Goal: Task Accomplishment & Management: Manage account settings

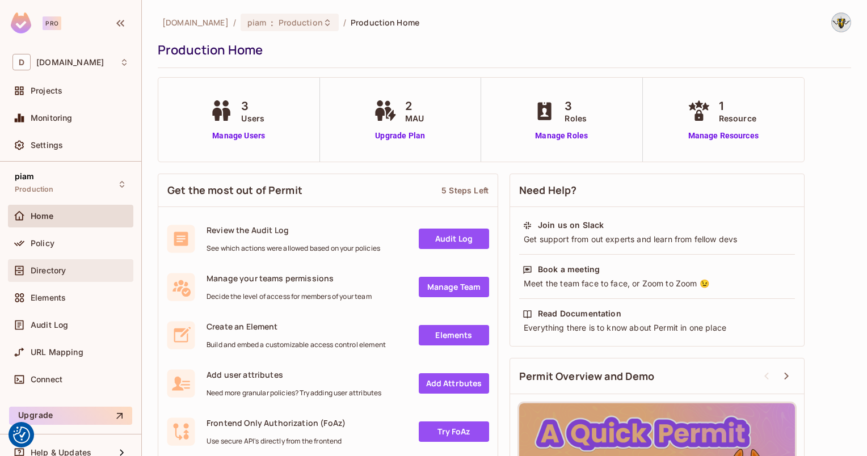
click at [35, 270] on span "Directory" at bounding box center [48, 270] width 35 height 9
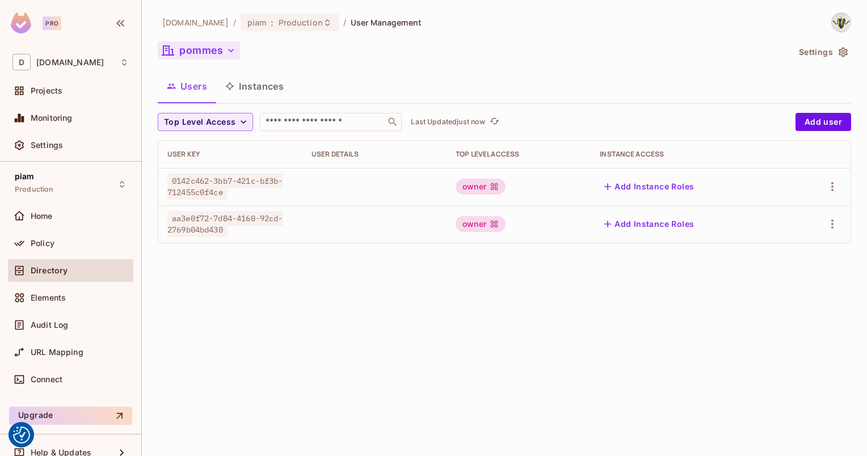
click at [188, 46] on button "pommes" at bounding box center [199, 50] width 82 height 18
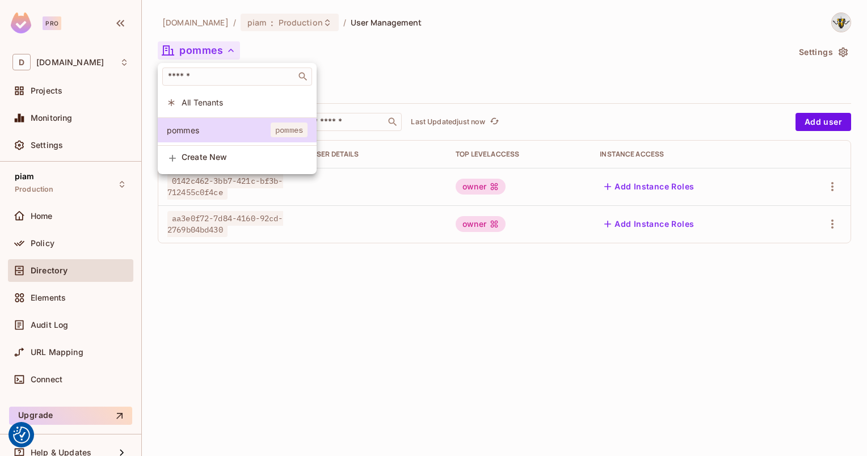
click at [398, 352] on div at bounding box center [433, 228] width 867 height 456
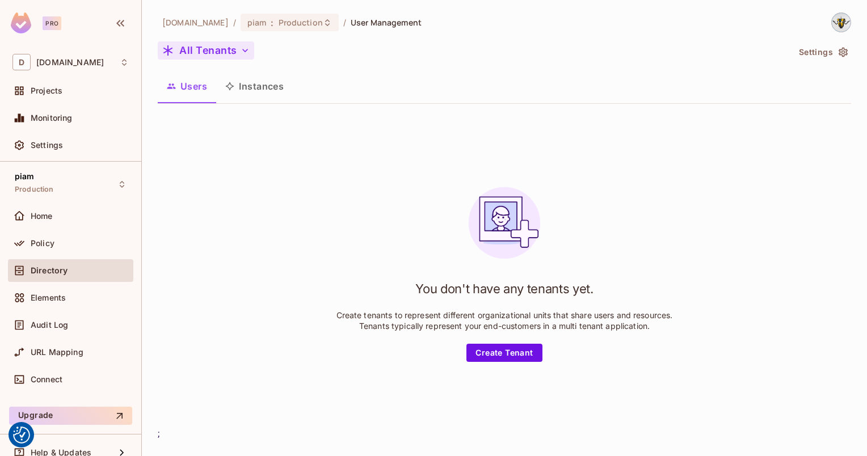
click at [202, 48] on button "All Tenants" at bounding box center [206, 50] width 96 height 18
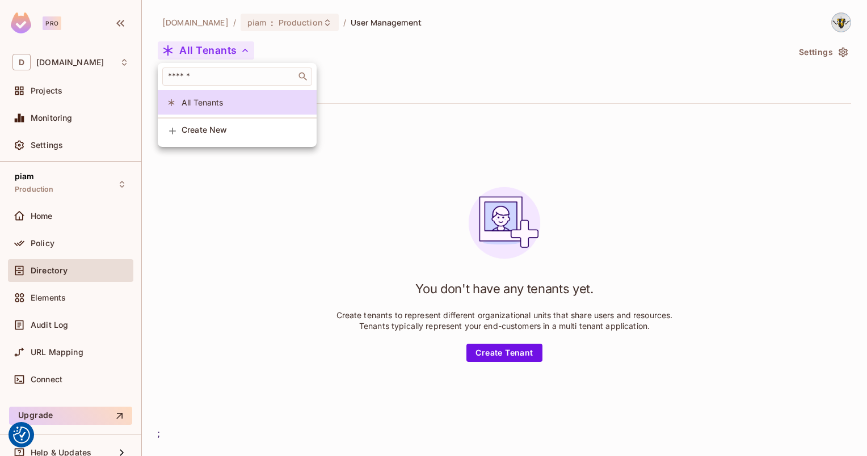
click at [208, 47] on div at bounding box center [433, 228] width 867 height 456
